Goal: Check status: Check status

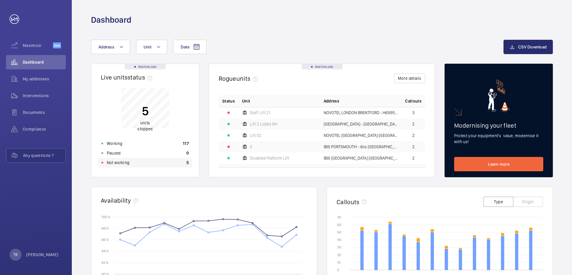
click at [109, 162] on p "Not working" at bounding box center [118, 163] width 23 height 6
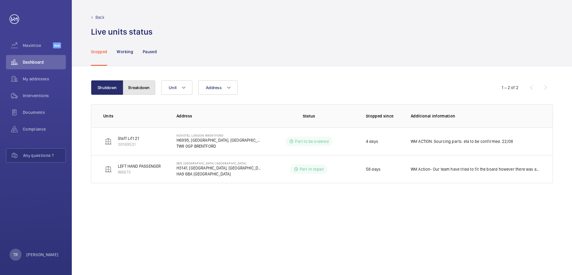
click at [135, 86] on button "Breakdown" at bounding box center [139, 88] width 32 height 14
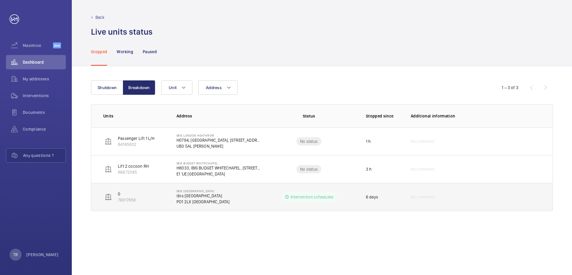
click at [305, 196] on p "Intervention scheduled" at bounding box center [312, 197] width 43 height 6
